Goal: Information Seeking & Learning: Learn about a topic

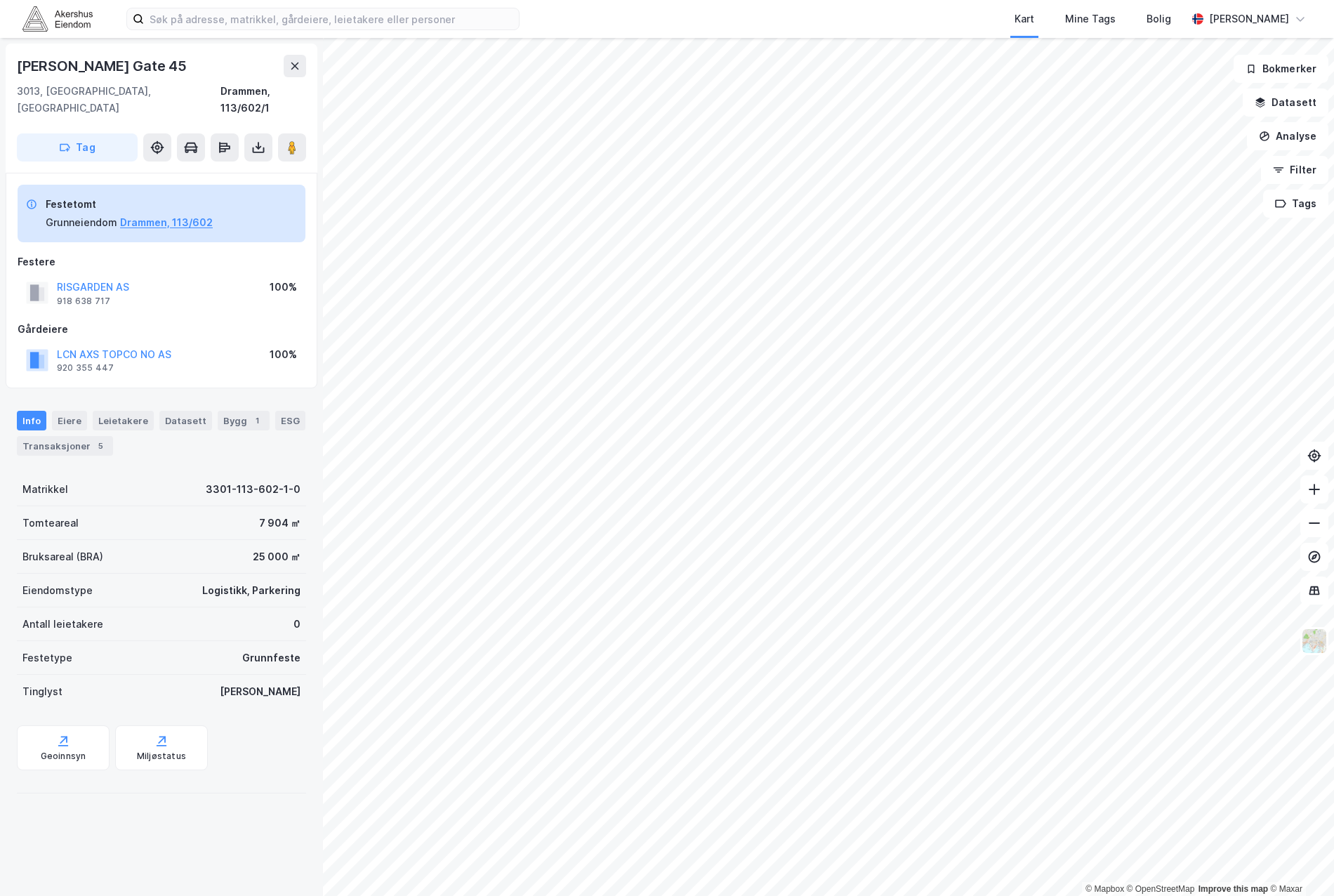
click at [228, 323] on div "Gårdeiere LCN AXS TOPCO NO AS 920 355 447 100%" at bounding box center [161, 349] width 288 height 56
